Goal: Information Seeking & Learning: Learn about a topic

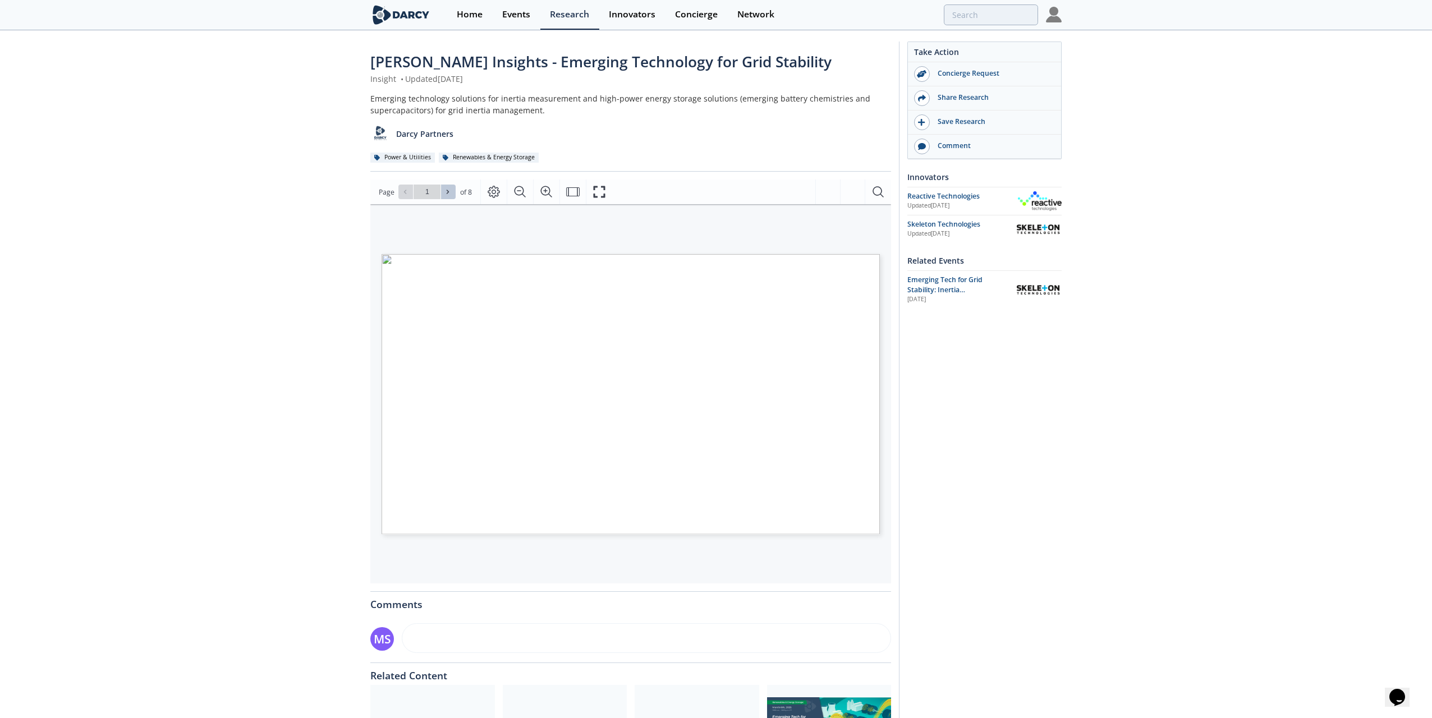
click at [447, 189] on icon at bounding box center [447, 191] width 7 height 7
type input "2"
click at [447, 189] on icon at bounding box center [447, 191] width 7 height 7
type input "3"
click at [447, 189] on icon at bounding box center [447, 191] width 7 height 7
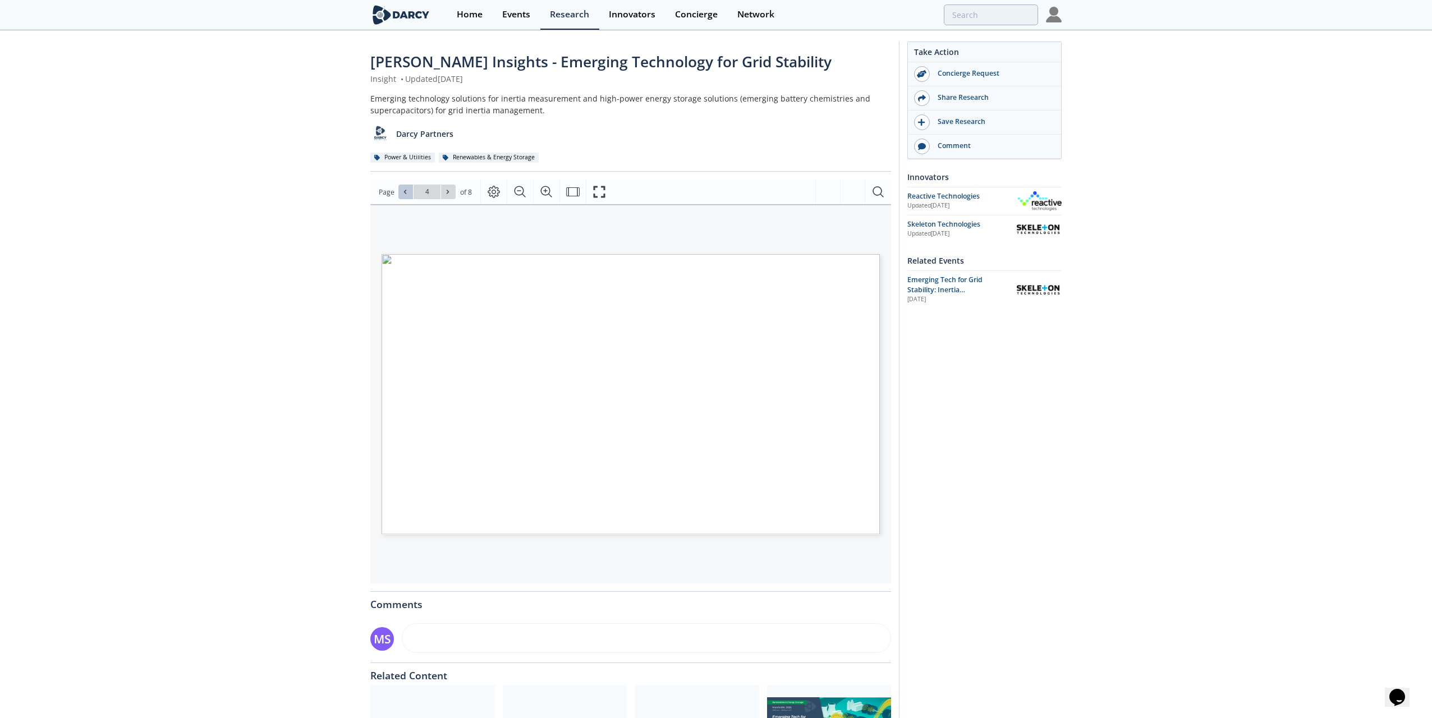
click at [406, 197] on button at bounding box center [405, 192] width 15 height 15
type input "3"
click at [783, 444] on span "In general, power system operators first need to establish (or enhance) the way…" at bounding box center [754, 445] width 216 height 5
drag, startPoint x: 656, startPoint y: 442, endPoint x: 1227, endPoint y: 469, distance: 571.7
click at [1227, 469] on div "Darcy Insights - Emerging Technology for Grid Stability Insight • Updated March…" at bounding box center [711, 431] width 1423 height 801
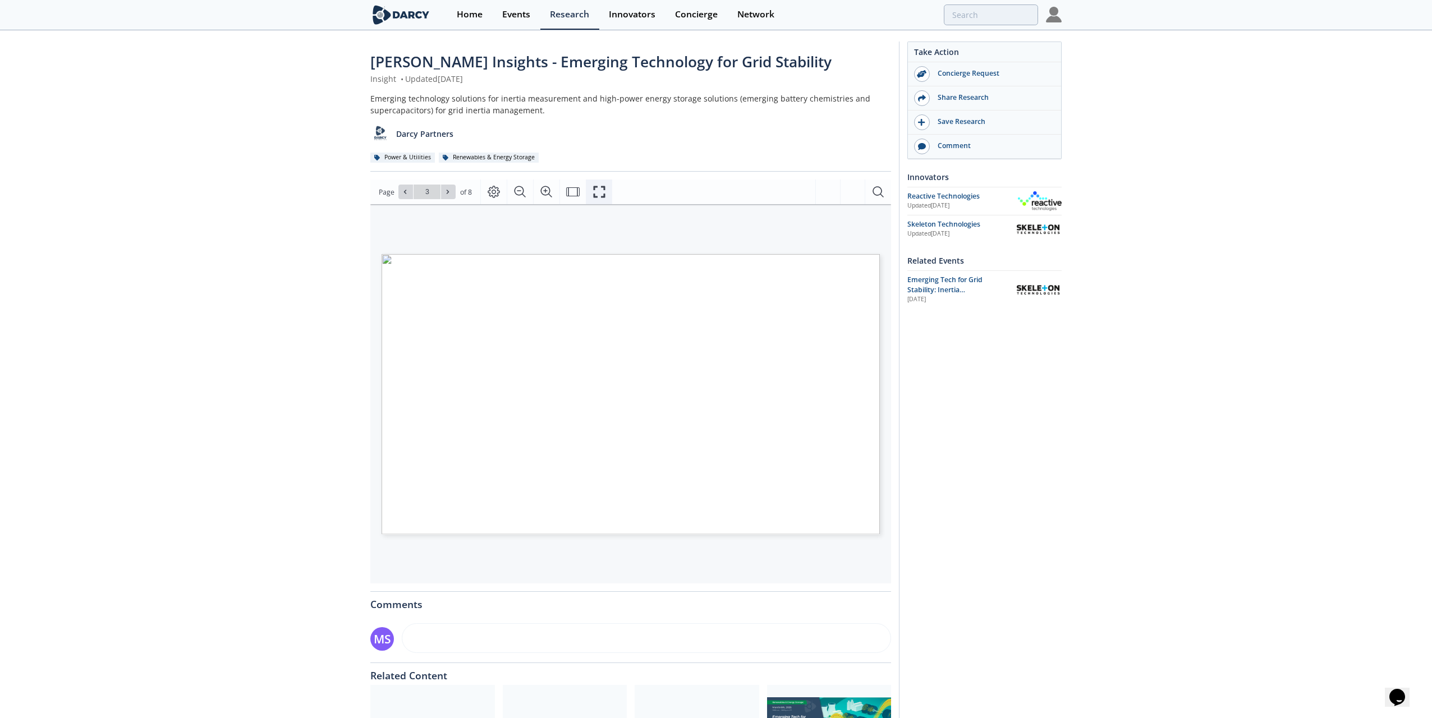
click at [598, 192] on icon "Fullscreen" at bounding box center [598, 191] width 13 height 13
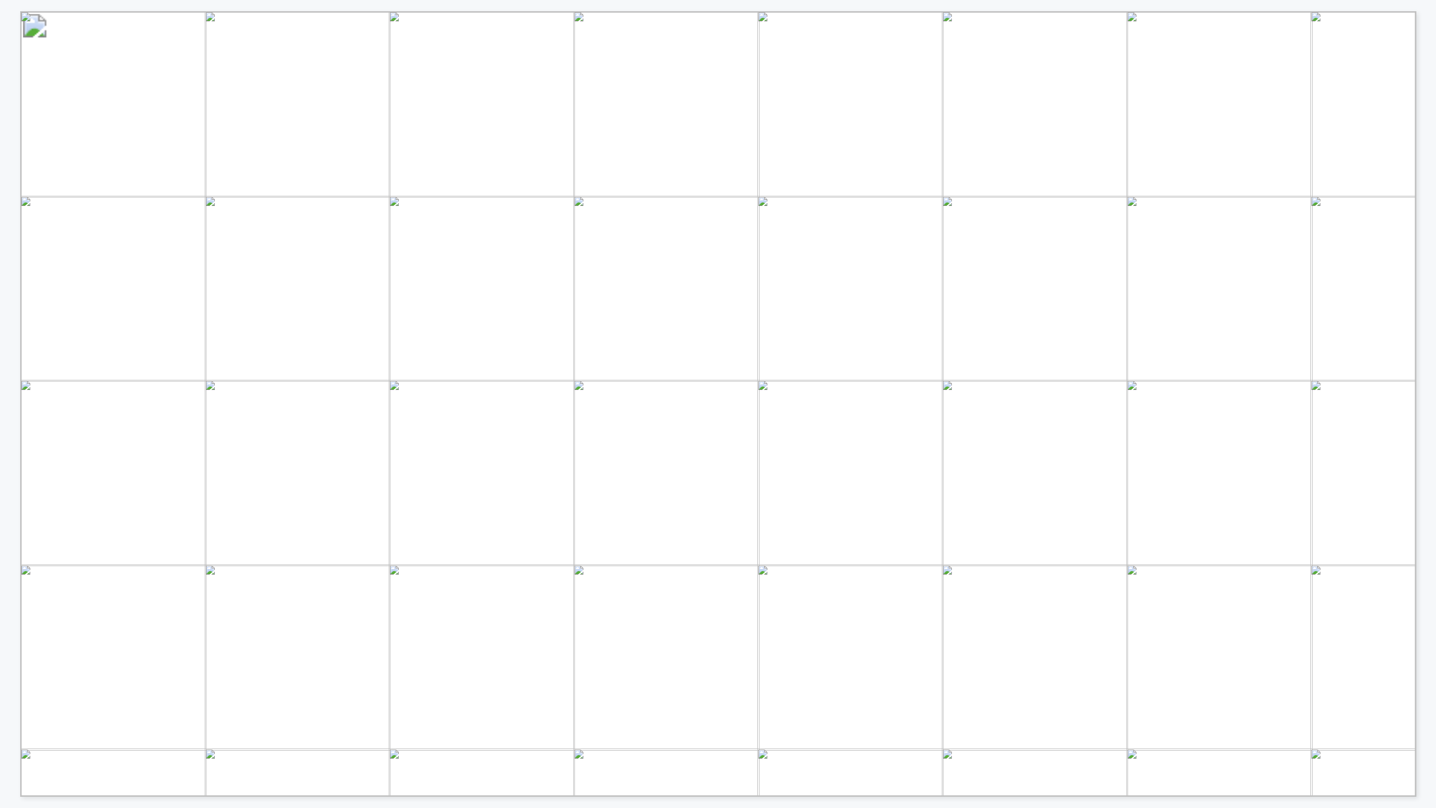
drag, startPoint x: 832, startPoint y: 539, endPoint x: 923, endPoint y: 203, distance: 348.6
click at [35, 40] on tbody "Synchronous Synchronous condensers (SC) A spinning machine which operates like …" at bounding box center [29, 28] width 12 height 23
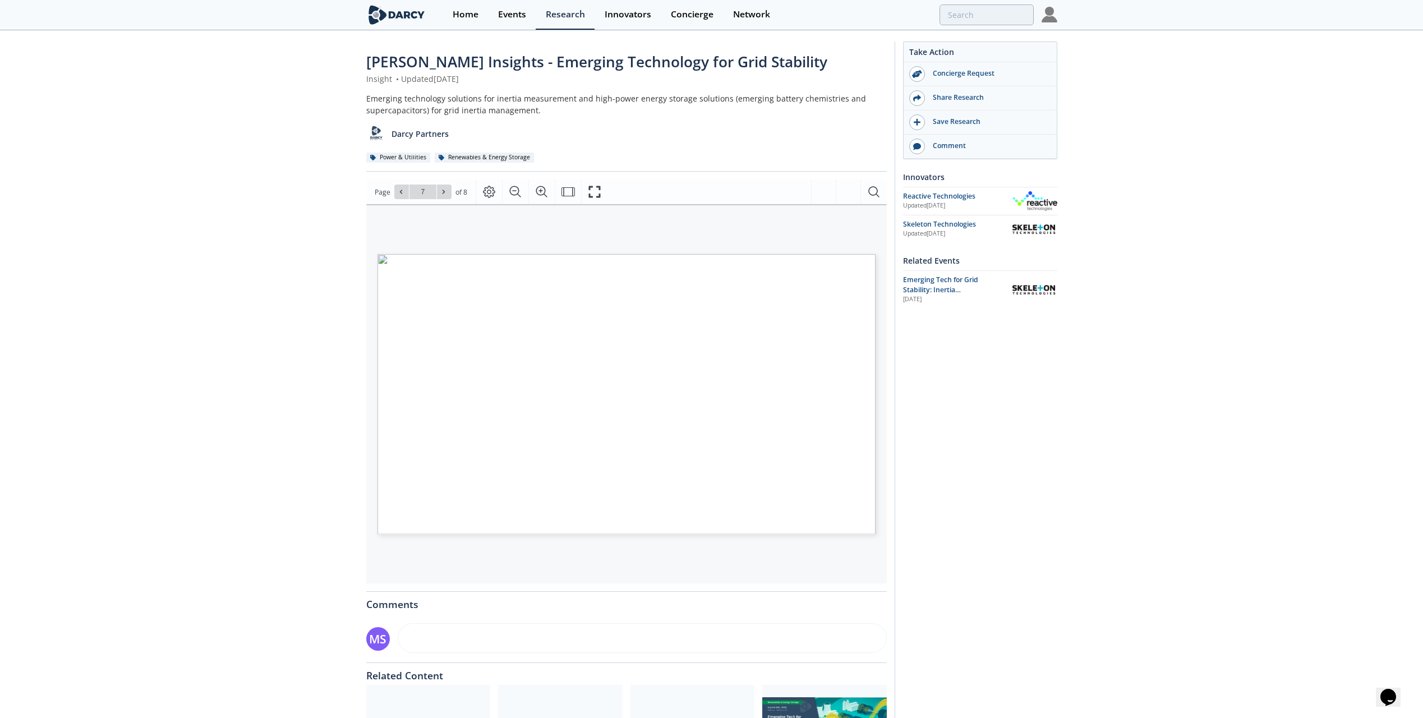
drag, startPoint x: 1317, startPoint y: 465, endPoint x: 1263, endPoint y: 172, distance: 298.3
click at [1316, 416] on div "Darcy Insights - Emerging Technology for Grid Stability Insight • Updated March…" at bounding box center [711, 431] width 1423 height 801
drag, startPoint x: 1257, startPoint y: 513, endPoint x: 1165, endPoint y: 205, distance: 320.9
click at [1259, 500] on div "[PERSON_NAME] Insights - Emerging Technology for Grid Stability Insight • Updat…" at bounding box center [711, 431] width 1423 height 801
